Goal: Communication & Community: Connect with others

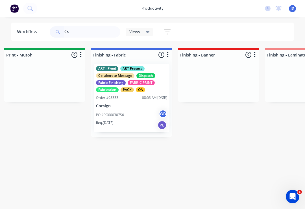
type input "C"
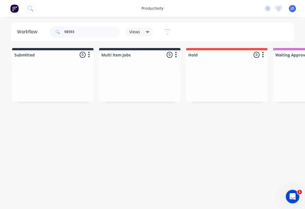
type input "98593"
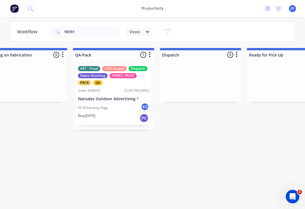
scroll to position [0, 1445]
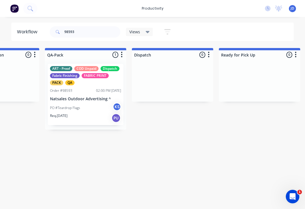
click at [91, 104] on div "PO #Teardrop Flags KS" at bounding box center [85, 107] width 71 height 11
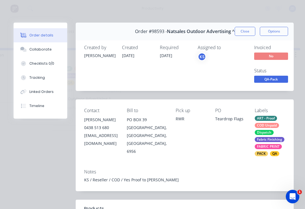
click at [46, 52] on div "Collaborate" at bounding box center [40, 49] width 22 height 5
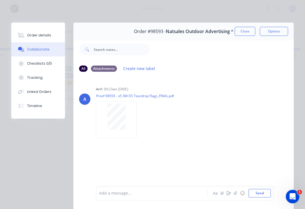
click at [237, 195] on icon "button" at bounding box center [235, 193] width 3 height 4
click at [235, 194] on icon "button" at bounding box center [235, 193] width 3 height 4
click at [264, 194] on button "Send" at bounding box center [259, 193] width 22 height 8
click at [236, 192] on icon "button" at bounding box center [235, 193] width 3 height 4
click at [269, 195] on button "Send" at bounding box center [259, 193] width 22 height 8
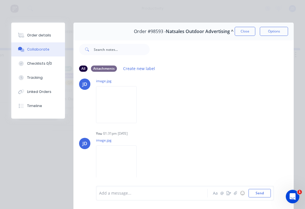
scroll to position [74, 0]
click at [237, 192] on icon "button" at bounding box center [235, 193] width 3 height 4
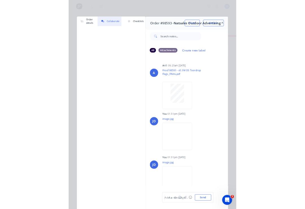
scroll to position [0, 1445]
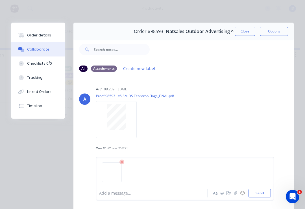
click at [270, 192] on button "Send" at bounding box center [259, 193] width 22 height 8
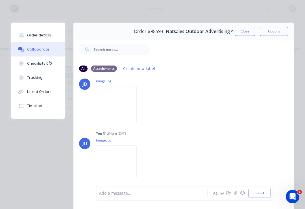
scroll to position [136, 0]
click at [236, 193] on icon "button" at bounding box center [235, 193] width 3 height 4
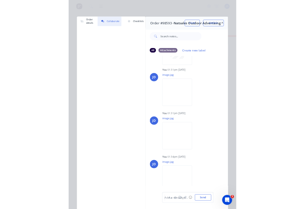
scroll to position [0, 1445]
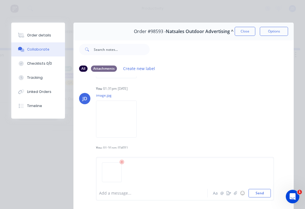
click at [270, 192] on button "Send" at bounding box center [259, 193] width 22 height 8
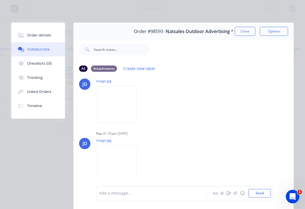
scroll to position [198, 0]
click at [249, 31] on button "Close" at bounding box center [244, 31] width 21 height 9
